Goal: Transaction & Acquisition: Purchase product/service

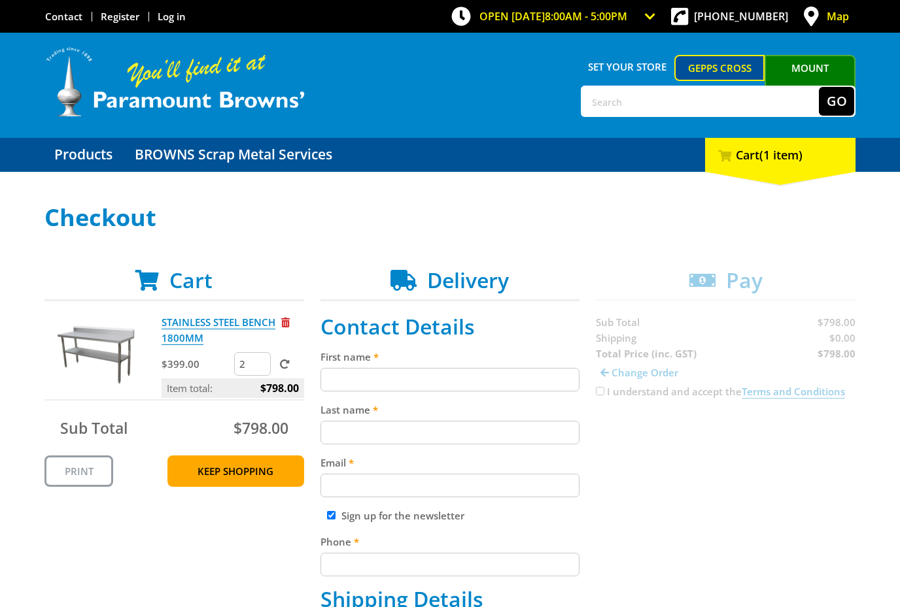
click at [266, 363] on input "2" at bounding box center [252, 364] width 37 height 24
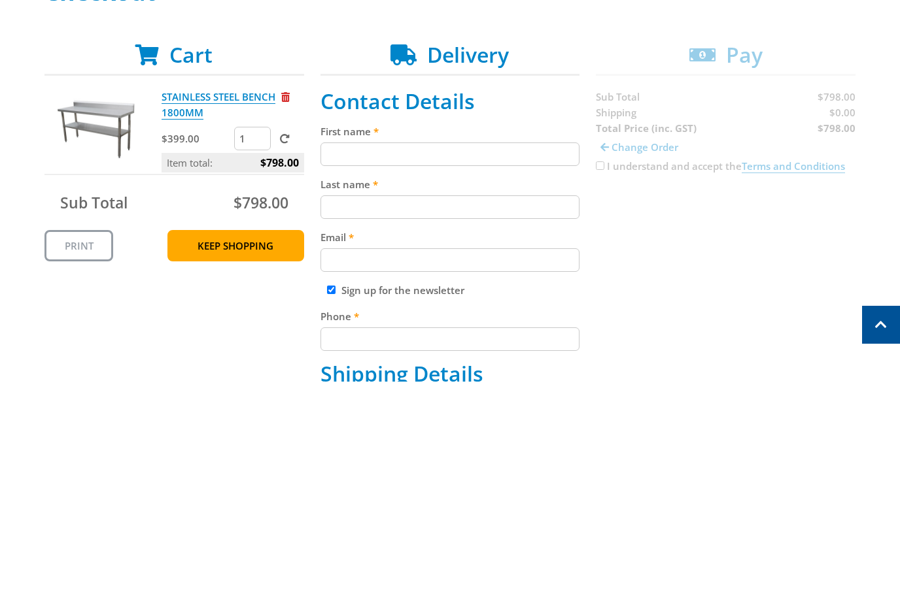
type input "1"
click input "submit" at bounding box center [0, 0] width 0 height 0
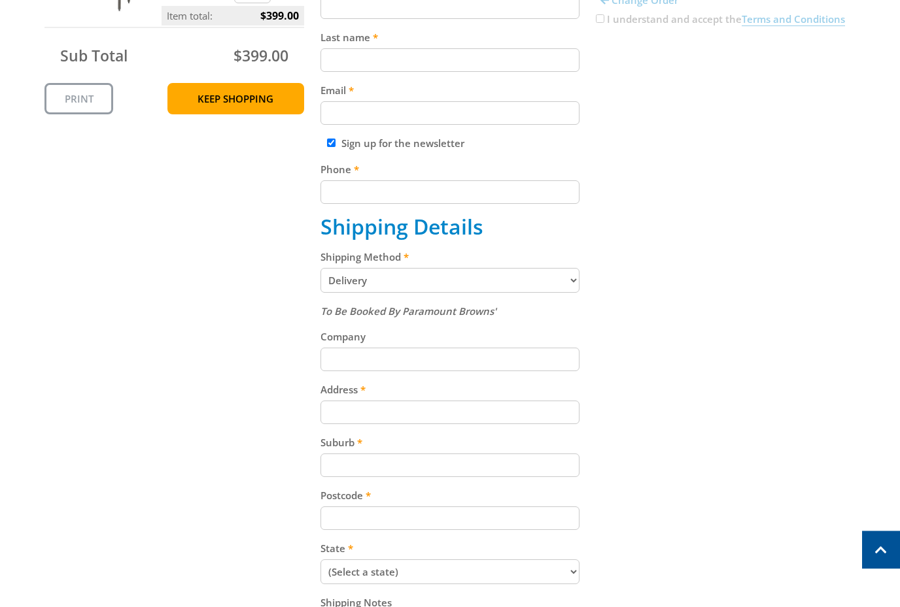
scroll to position [373, 0]
click at [435, 418] on input "Address" at bounding box center [450, 413] width 260 height 24
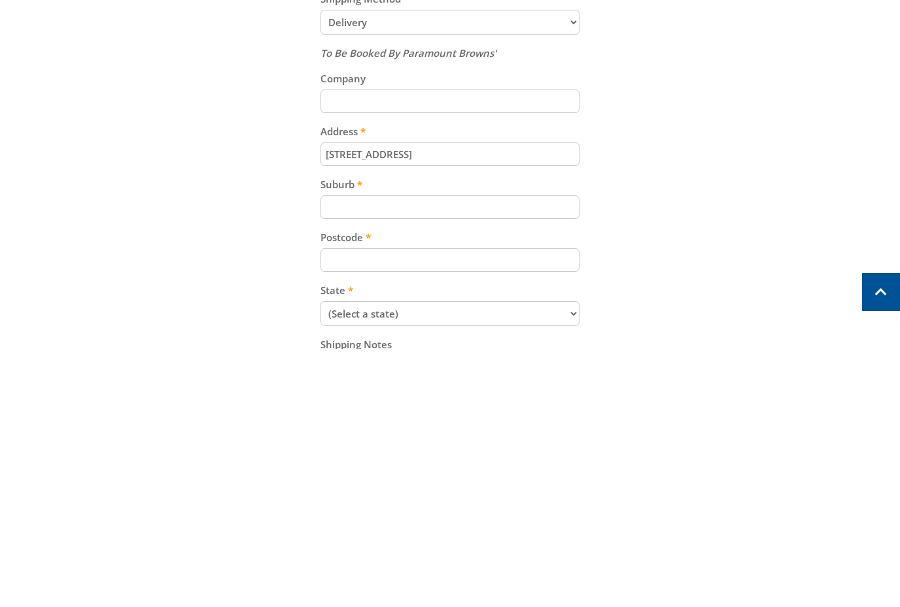
type input "[STREET_ADDRESS]"
click at [497, 454] on input "Suburb" at bounding box center [450, 466] width 260 height 24
type input "[PERSON_NAME]"
click at [490, 507] on input "Postcode" at bounding box center [450, 519] width 260 height 24
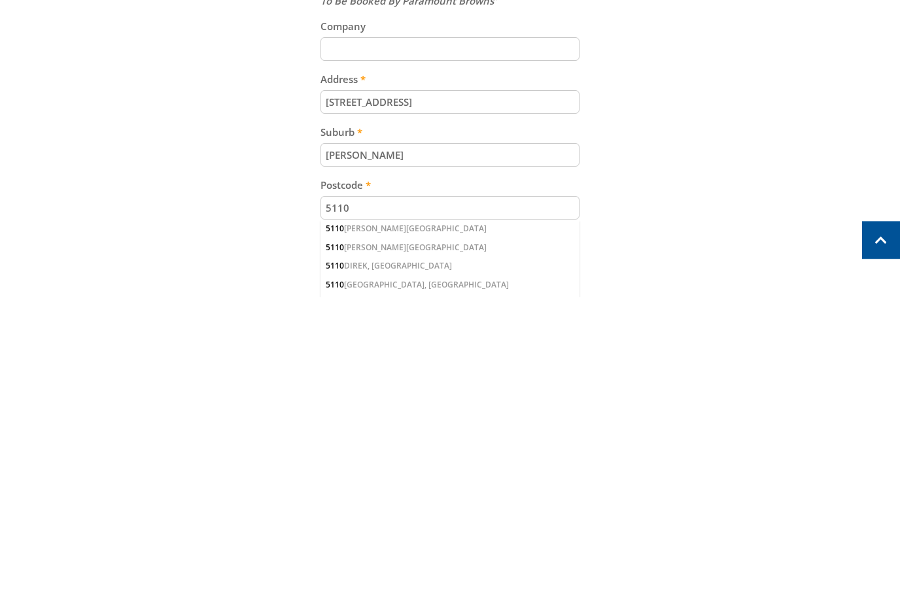
type input "5110"
click at [384, 549] on div "5110 [PERSON_NAME][GEOGRAPHIC_DATA]" at bounding box center [450, 558] width 260 height 18
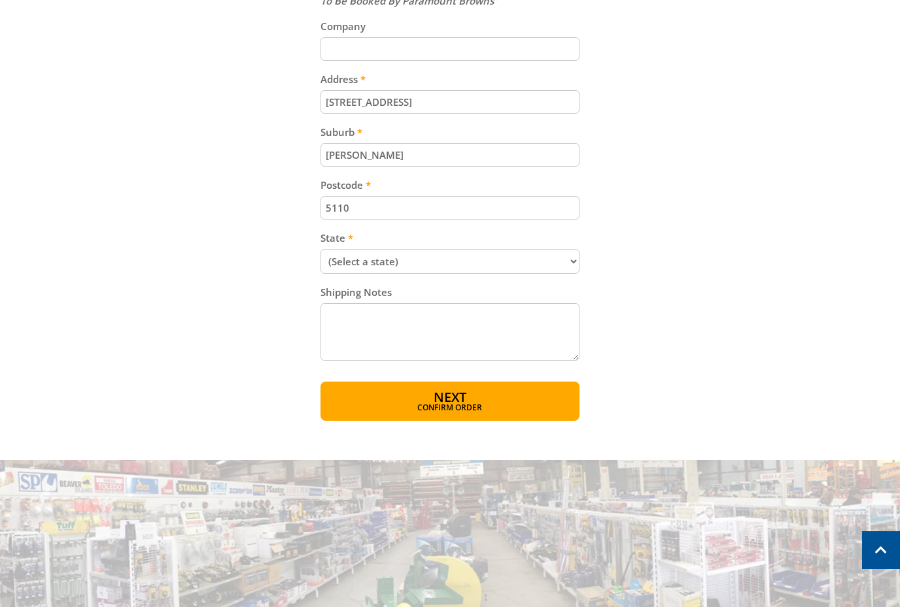
click at [574, 268] on select "(Select a state) [GEOGRAPHIC_DATA] [GEOGRAPHIC_DATA] [GEOGRAPHIC_DATA] [GEOGRAP…" at bounding box center [450, 261] width 260 height 25
select select "SA"
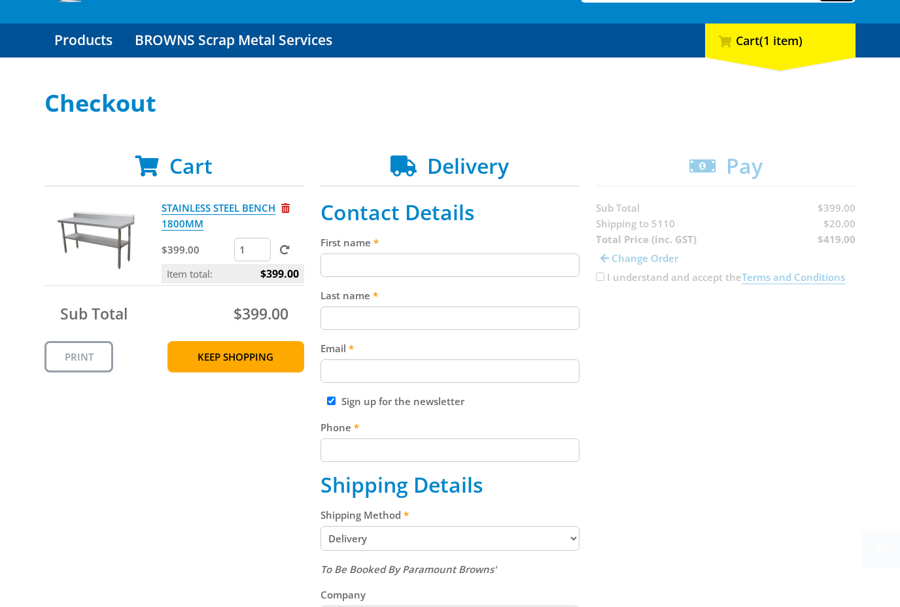
scroll to position [114, 0]
click at [106, 246] on img at bounding box center [96, 239] width 78 height 78
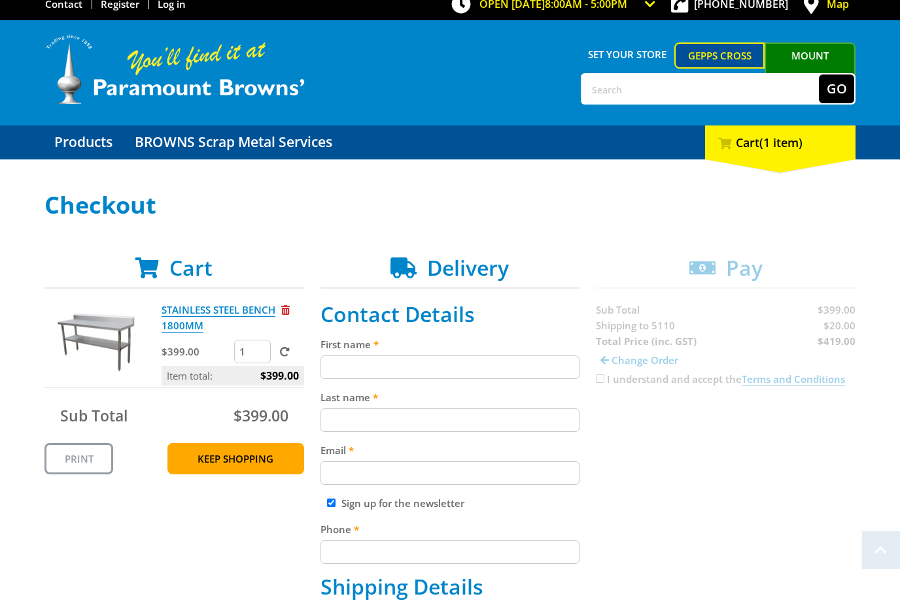
scroll to position [0, 0]
